Goal: Information Seeking & Learning: Learn about a topic

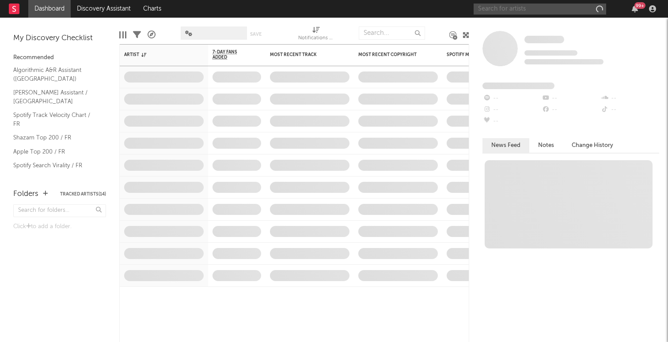
click at [517, 12] on input "text" at bounding box center [539, 9] width 132 height 11
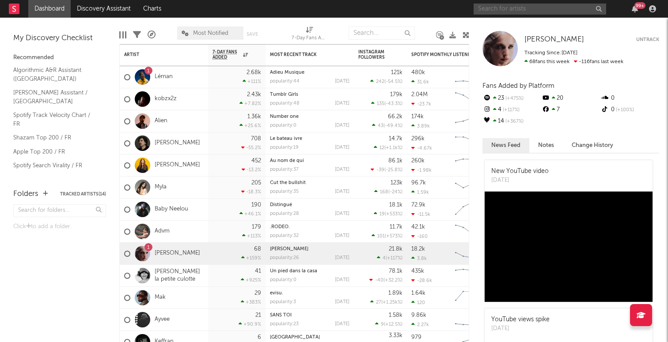
click at [518, 4] on input "text" at bounding box center [539, 9] width 132 height 11
click at [527, 11] on input "text" at bounding box center [539, 9] width 132 height 11
type input "léman"
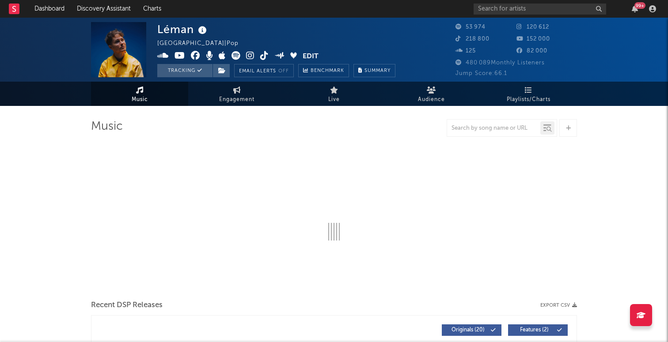
select select "6m"
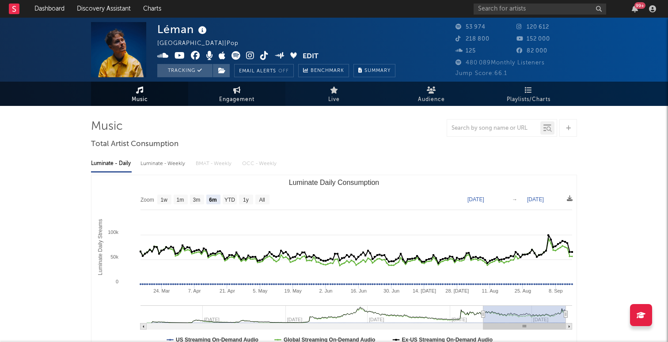
click at [251, 96] on span "Engagement" at bounding box center [236, 100] width 35 height 11
select select "1w"
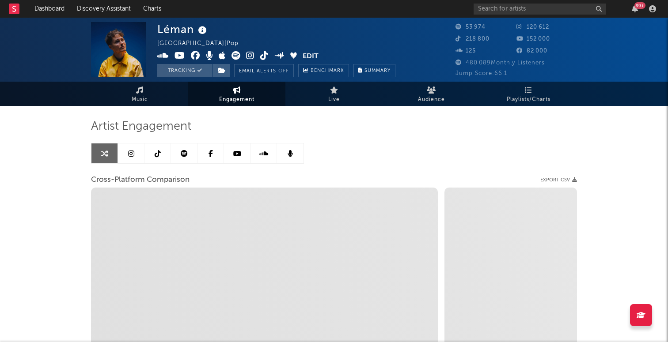
select select "1m"
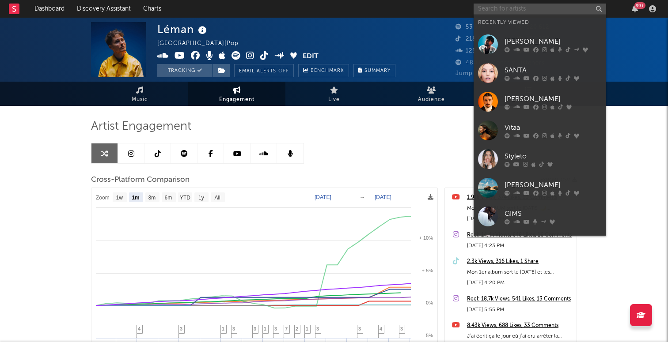
click at [503, 11] on input "text" at bounding box center [539, 9] width 132 height 11
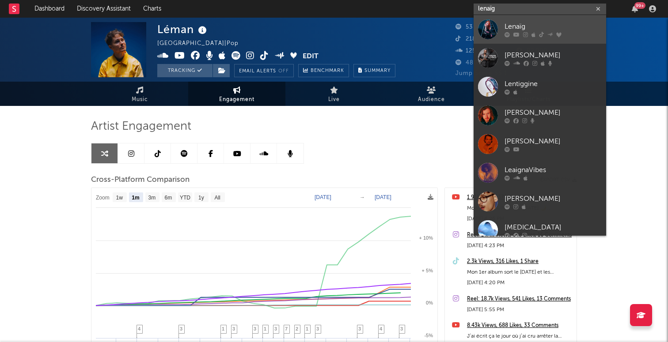
type input "lenaïg"
click at [512, 26] on div "Lenaïg" at bounding box center [552, 26] width 97 height 11
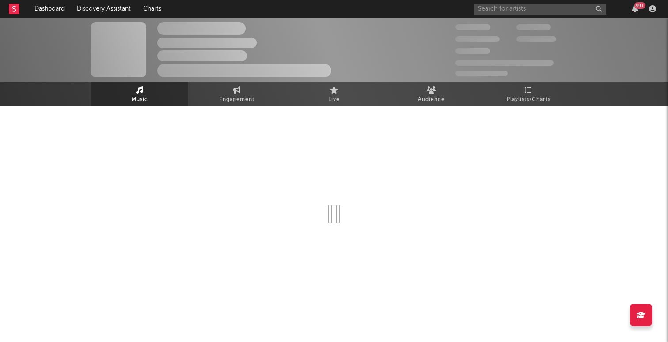
select select "6m"
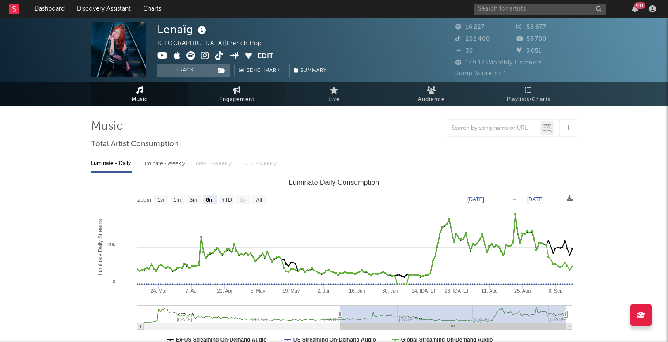
click at [235, 106] on link "Engagement" at bounding box center [236, 94] width 97 height 24
select select "1w"
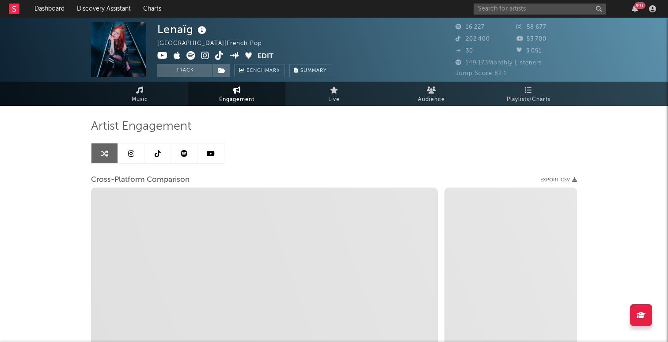
click at [122, 159] on link at bounding box center [131, 154] width 26 height 20
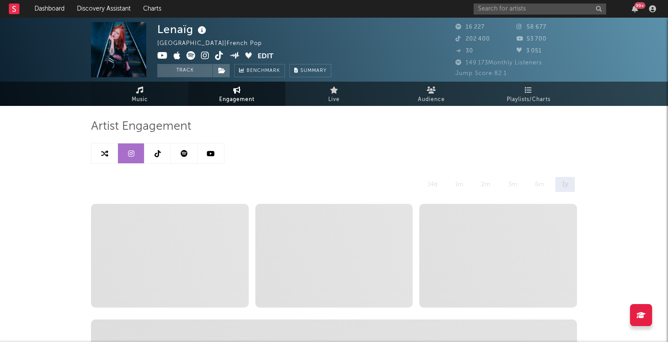
select select "6m"
click at [135, 94] on link "Music" at bounding box center [139, 94] width 97 height 24
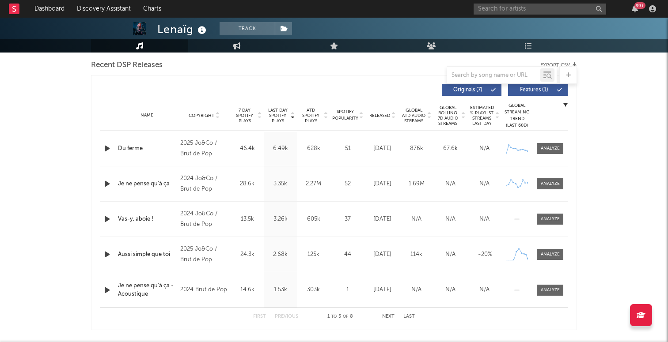
select select "6m"
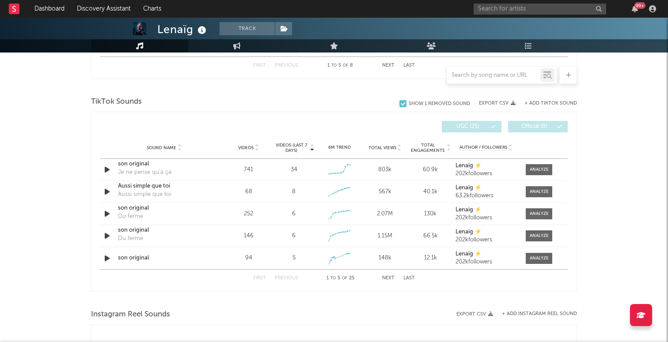
scroll to position [562, 0]
click at [389, 146] on span "Total Views" at bounding box center [382, 147] width 28 height 5
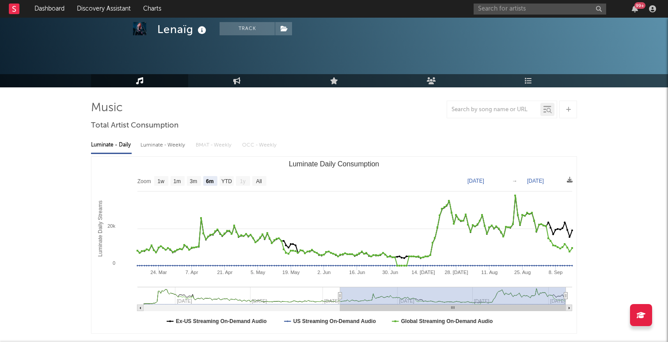
scroll to position [0, 0]
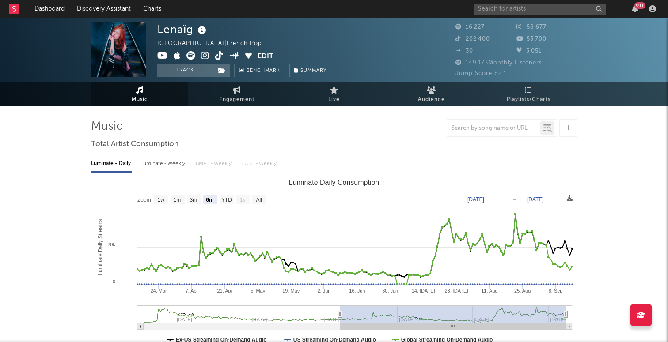
click at [466, 49] on span "30" at bounding box center [464, 51] width 18 height 6
